Goal: Information Seeking & Learning: Understand process/instructions

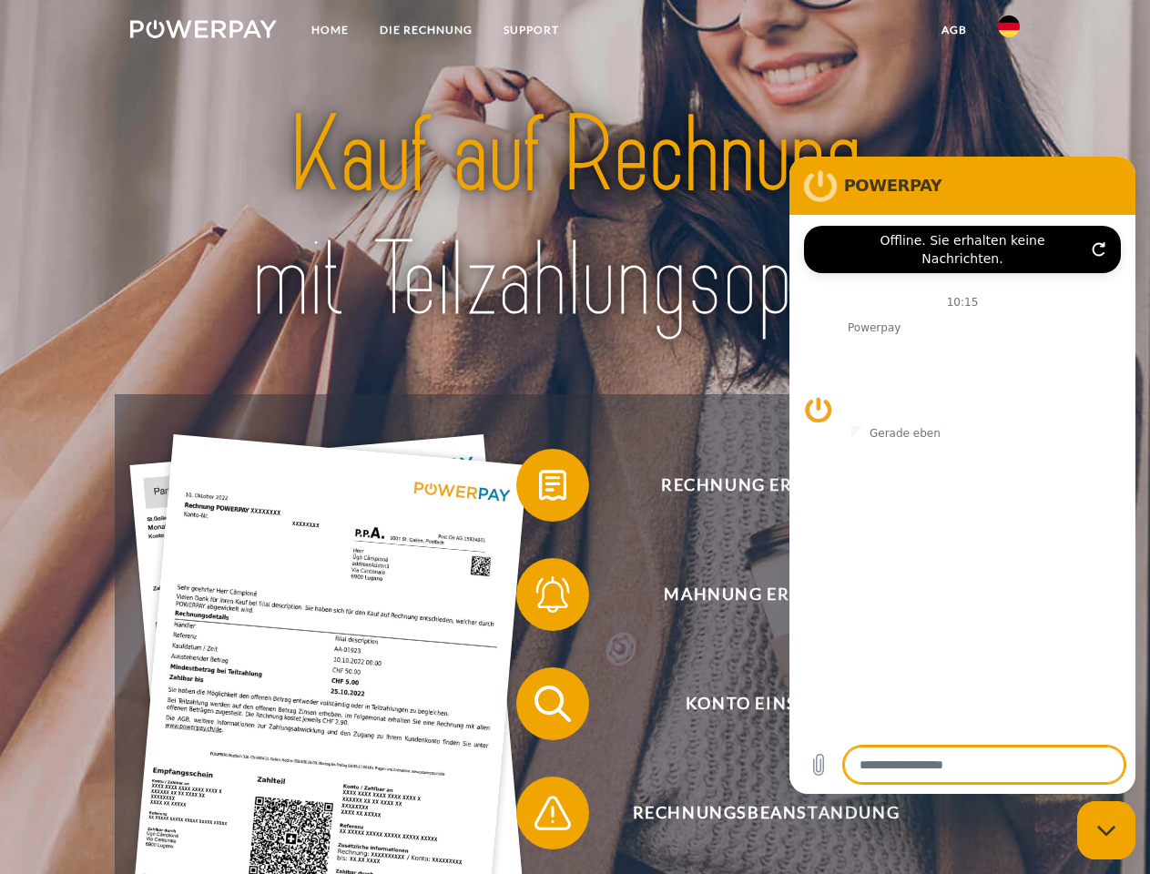
click at [203, 32] on img at bounding box center [203, 29] width 147 height 18
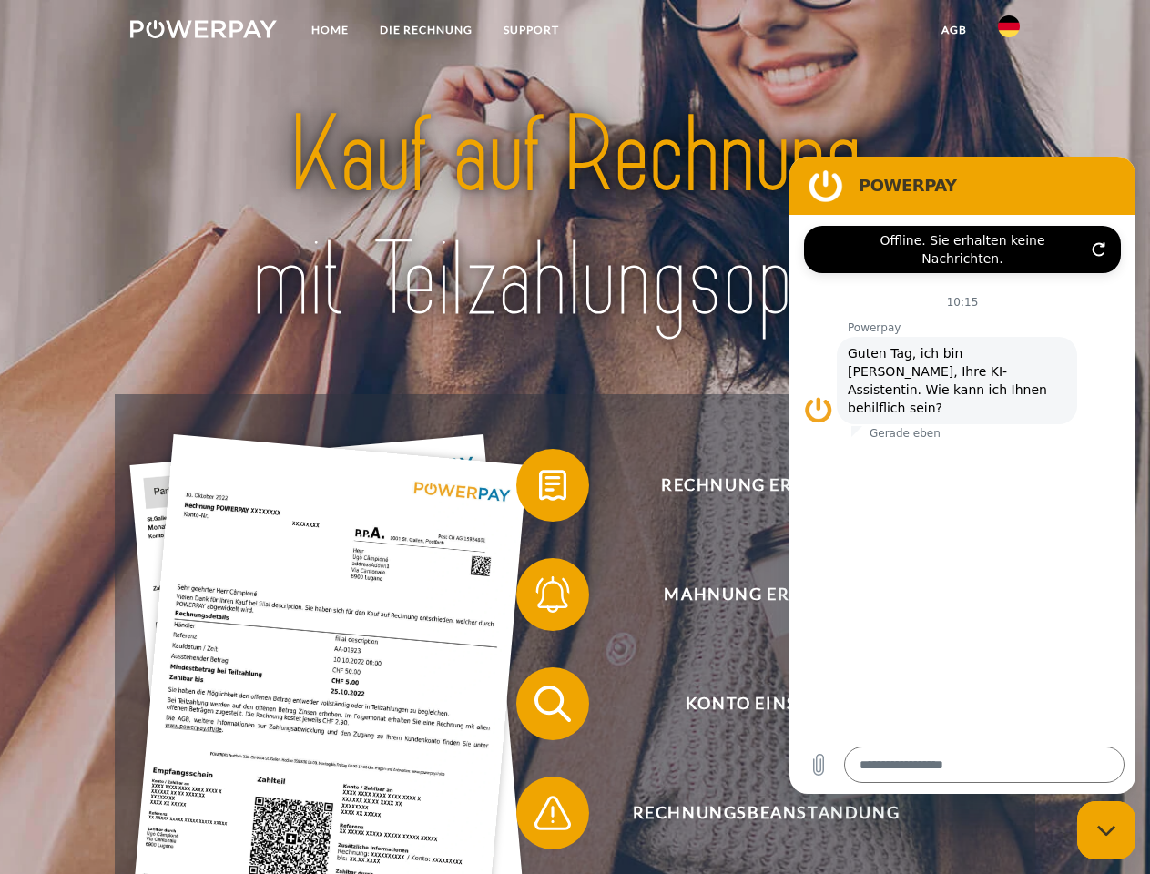
click at [1009, 32] on img at bounding box center [1009, 26] width 22 height 22
click at [954, 30] on link "agb" at bounding box center [954, 30] width 56 height 33
click at [539, 489] on span at bounding box center [525, 485] width 91 height 91
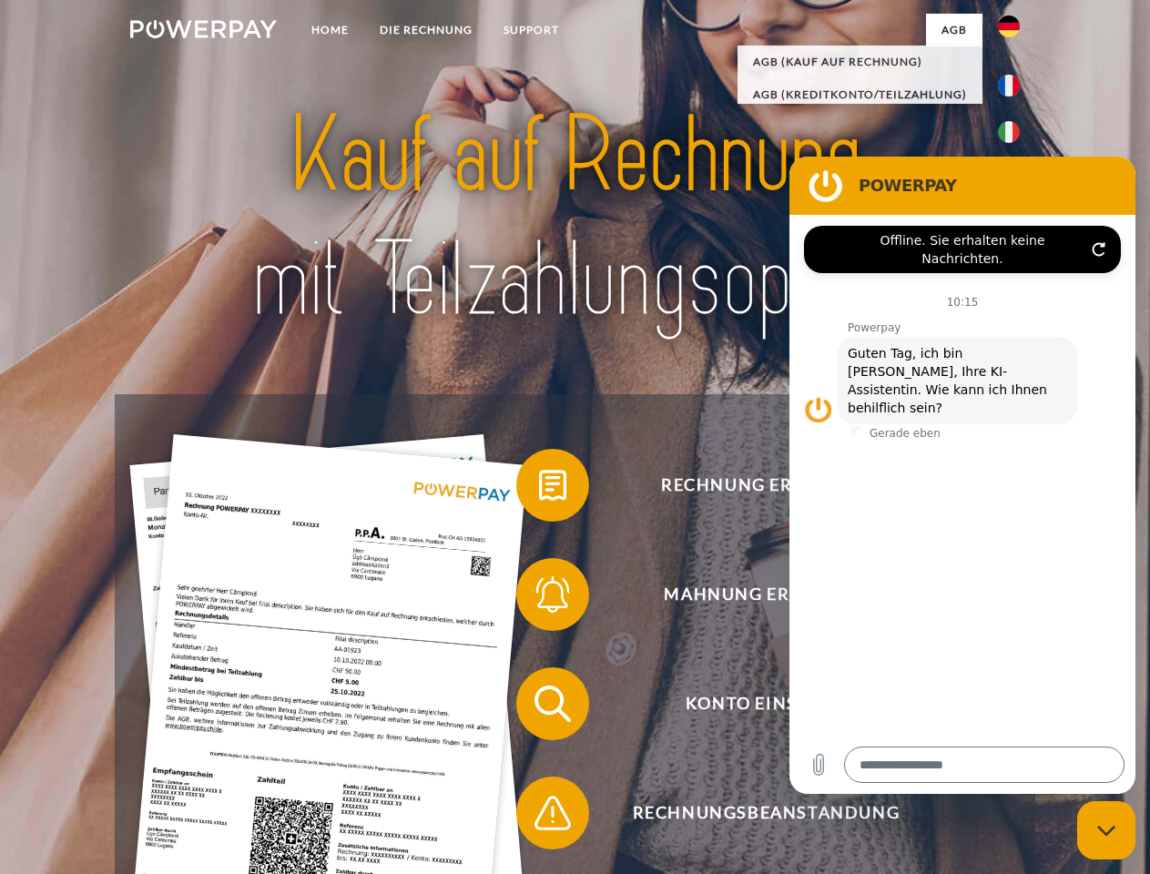
click at [539, 598] on span at bounding box center [525, 594] width 91 height 91
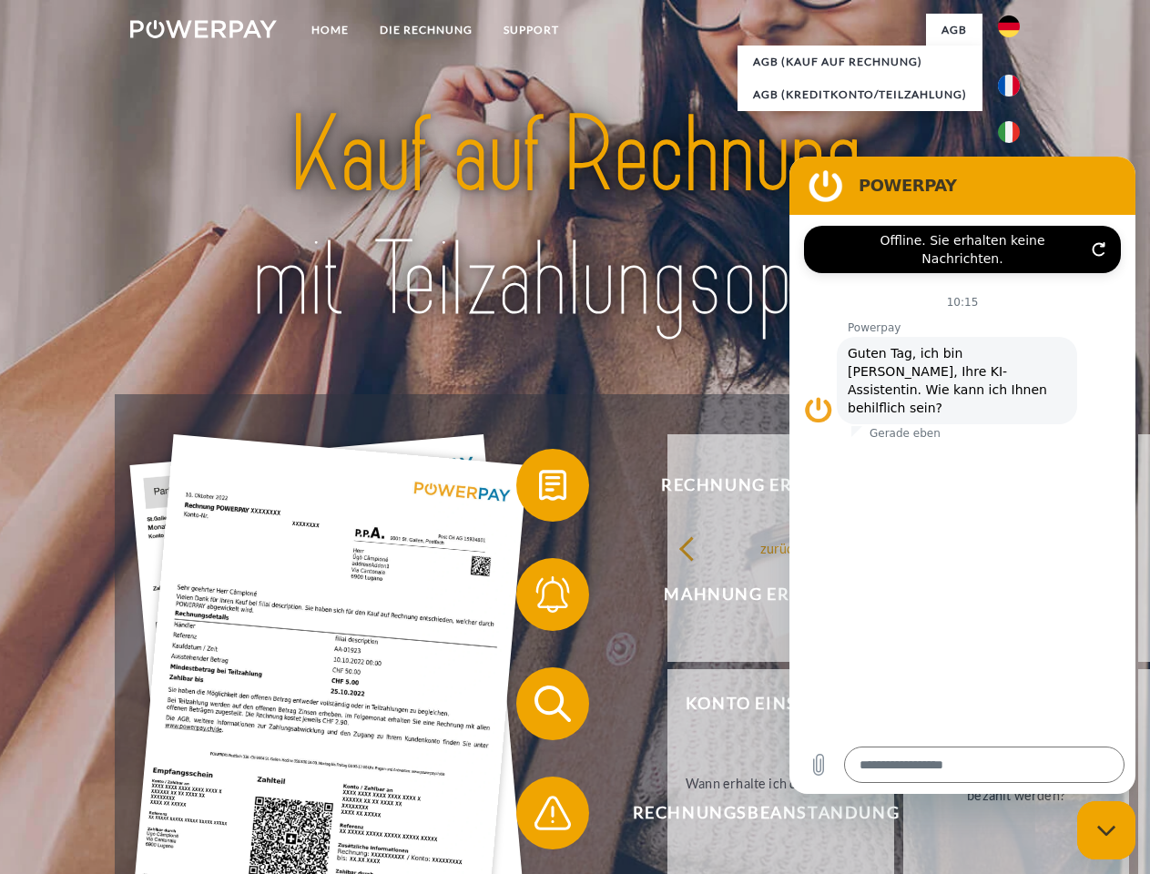
click at [904, 708] on link "Bis wann muss die Rechnung bezahlt werden?" at bounding box center [1017, 784] width 227 height 228
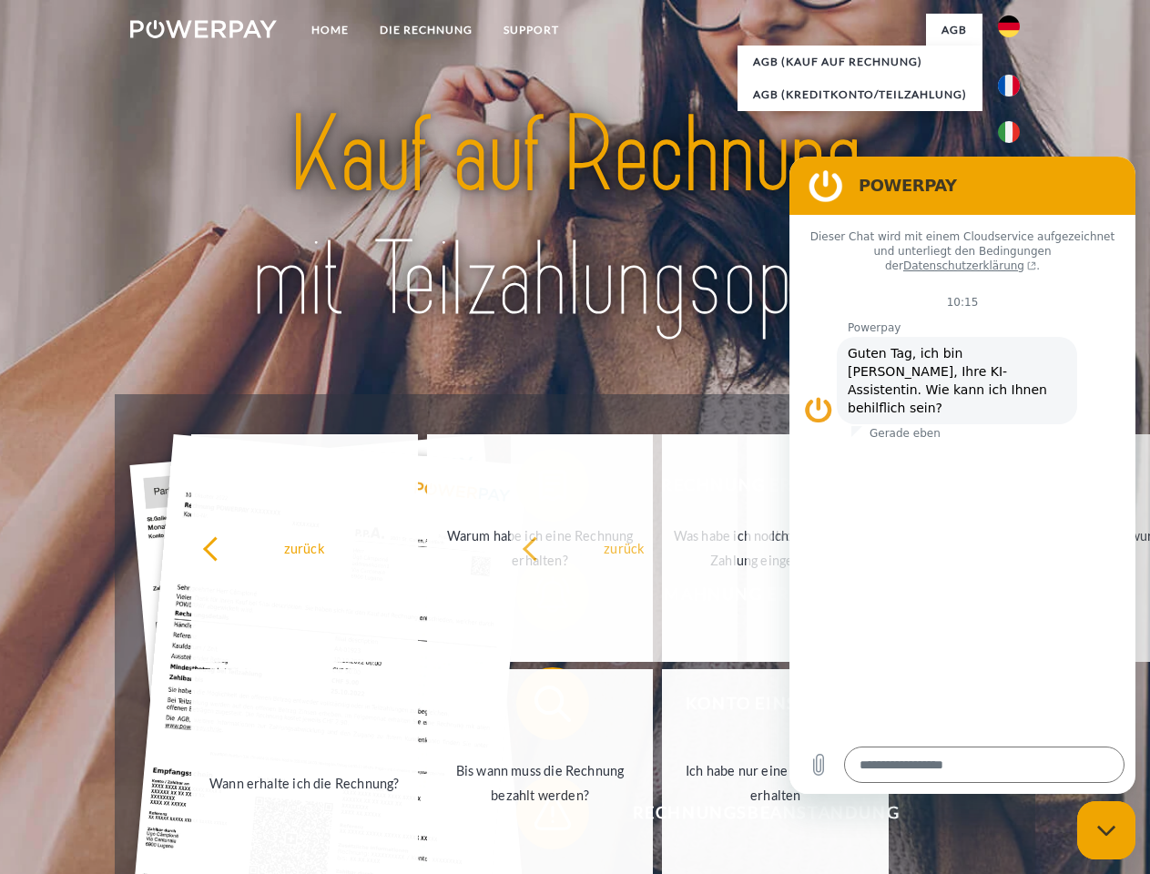
click at [539, 817] on span at bounding box center [525, 813] width 91 height 91
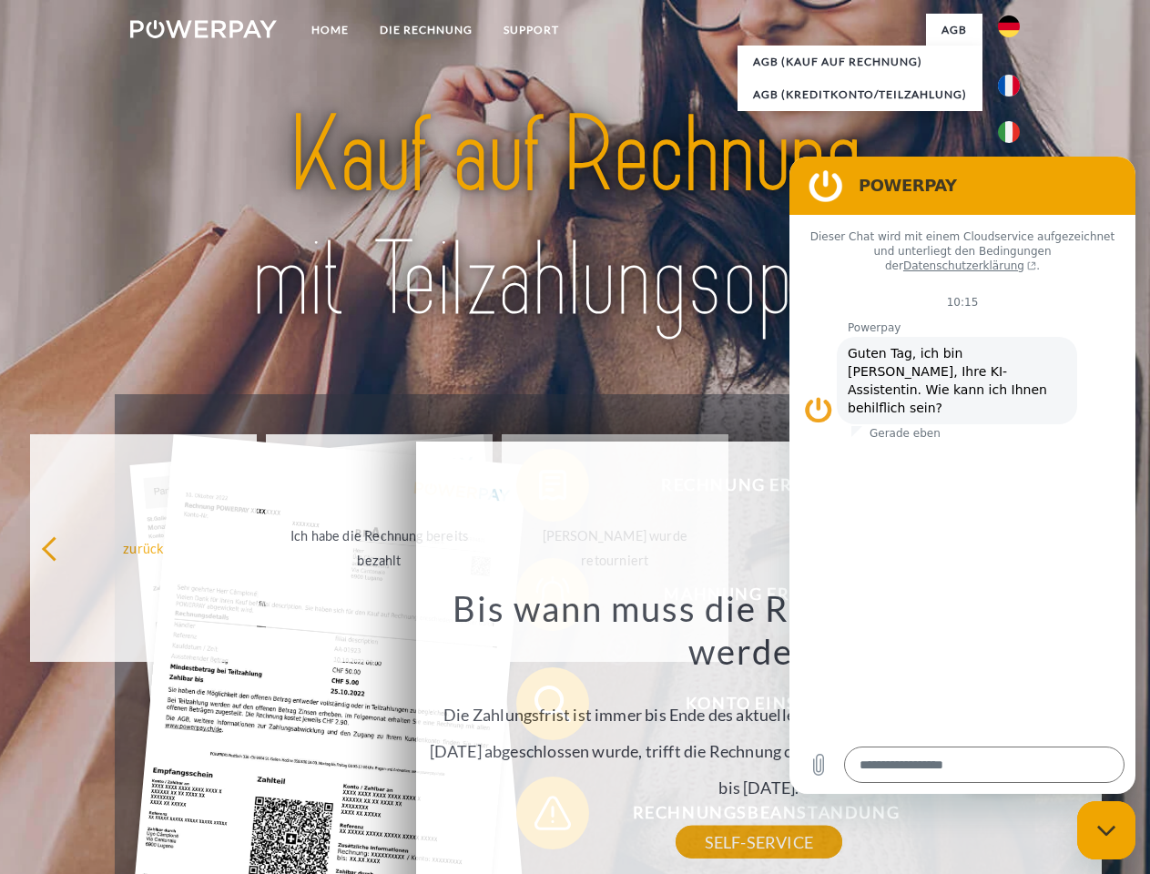
click at [1107, 831] on icon "Messaging-Fenster schließen" at bounding box center [1107, 831] width 19 height 12
type textarea "*"
